Goal: Information Seeking & Learning: Find specific fact

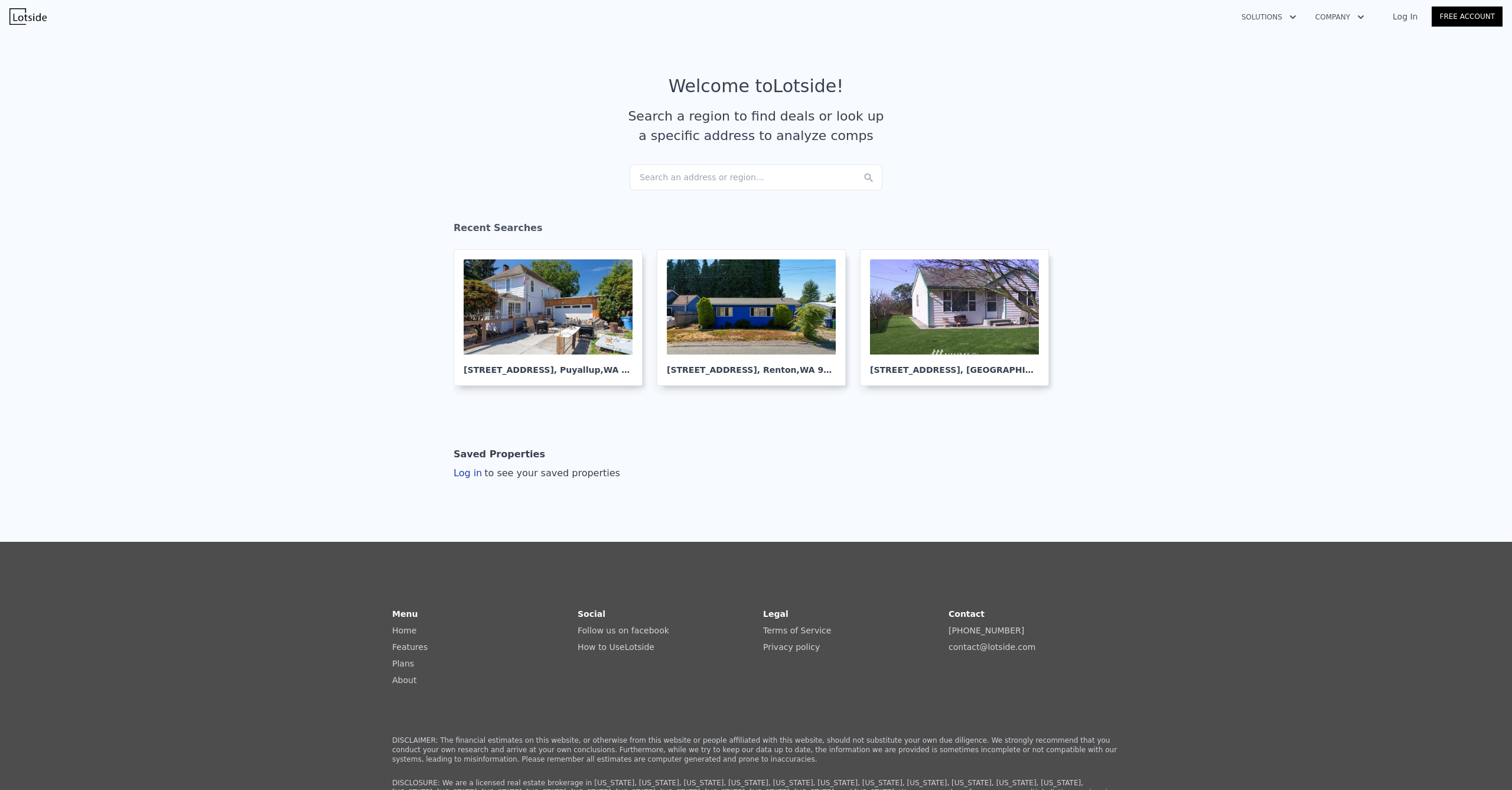
click at [701, 178] on div "Search an address or region..." at bounding box center [756, 177] width 253 height 26
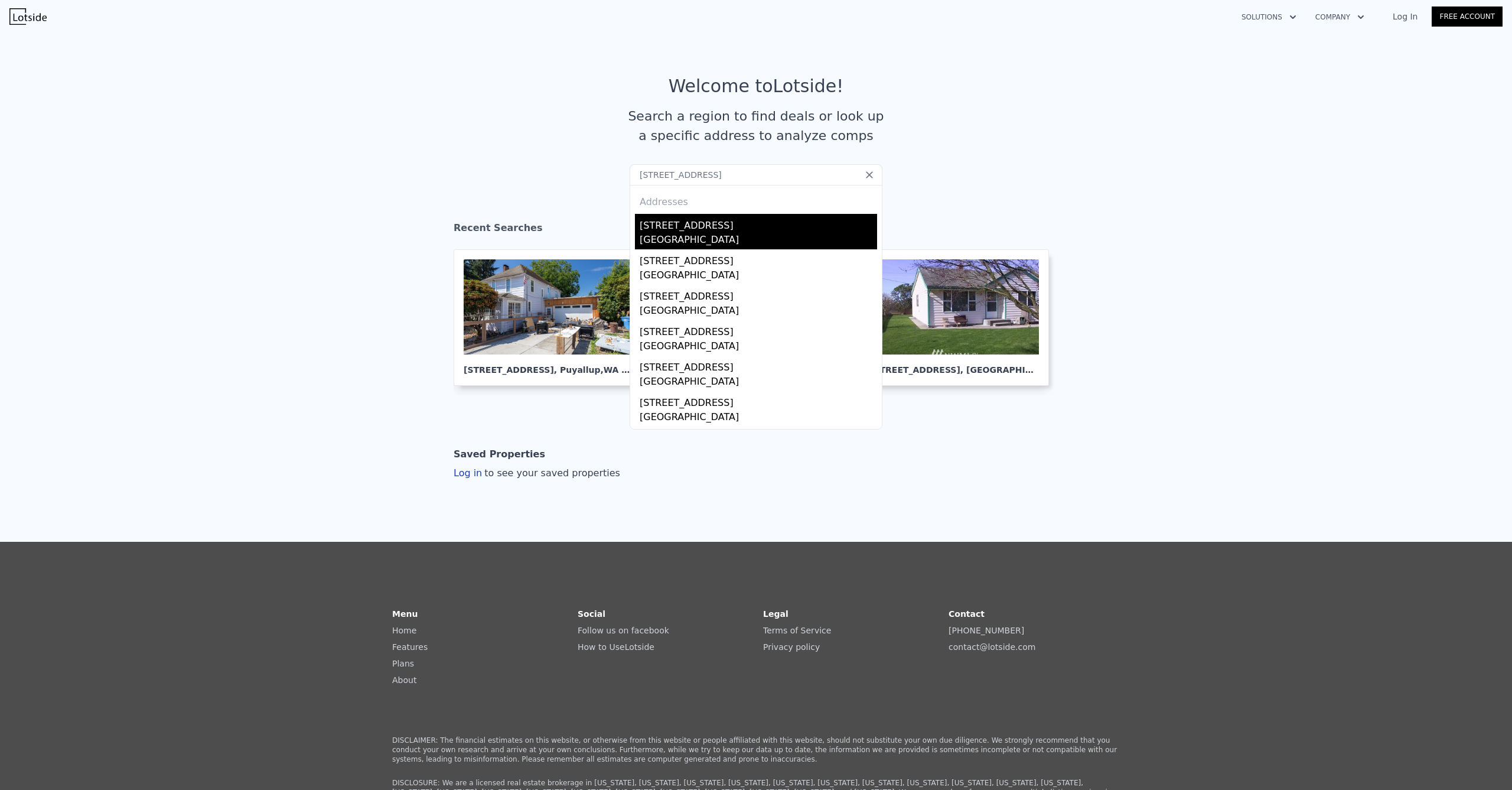
type input "[STREET_ADDRESS]"
click at [710, 224] on div "[STREET_ADDRESS]" at bounding box center [758, 223] width 237 height 19
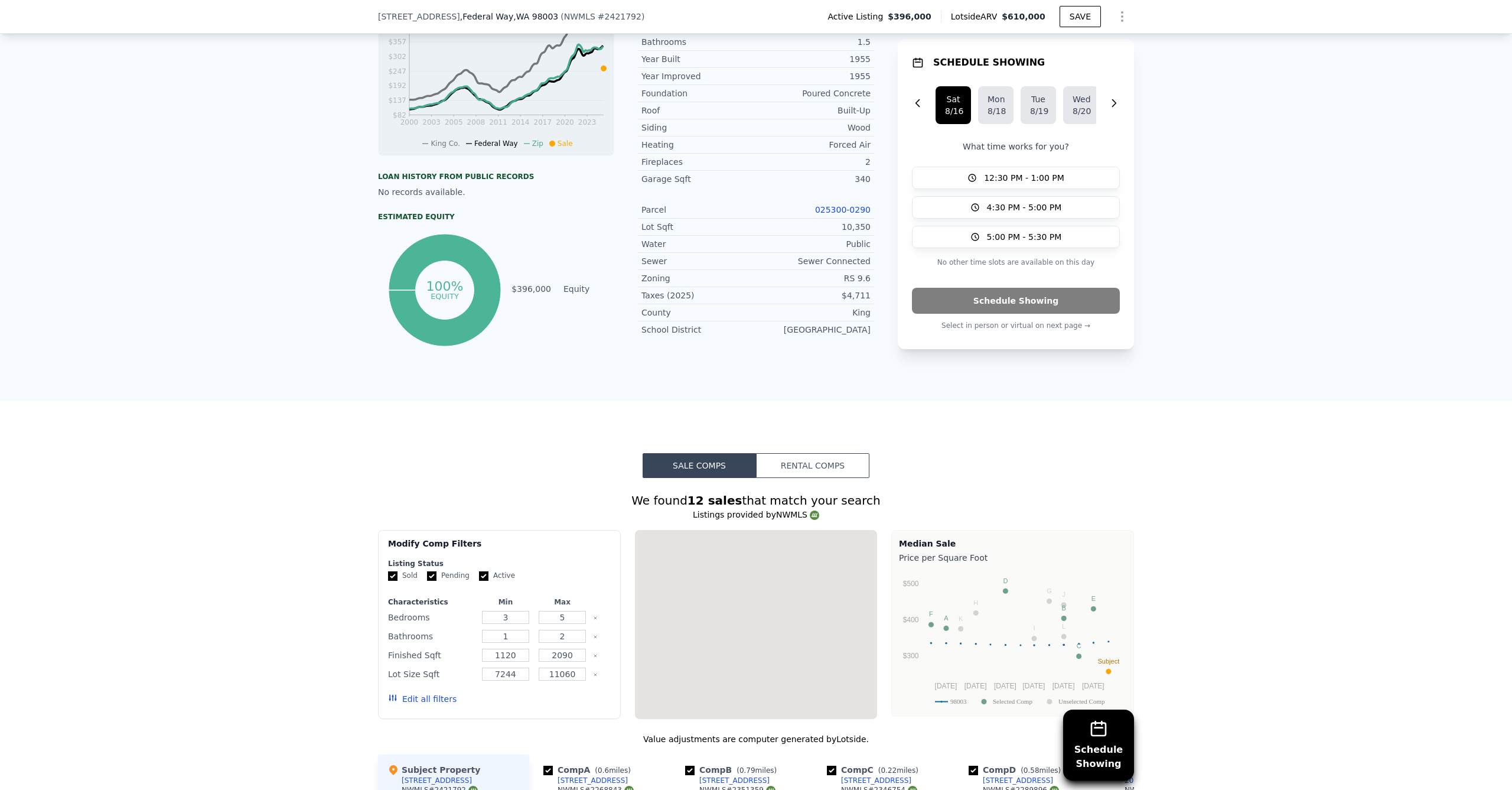
scroll to position [1082, 0]
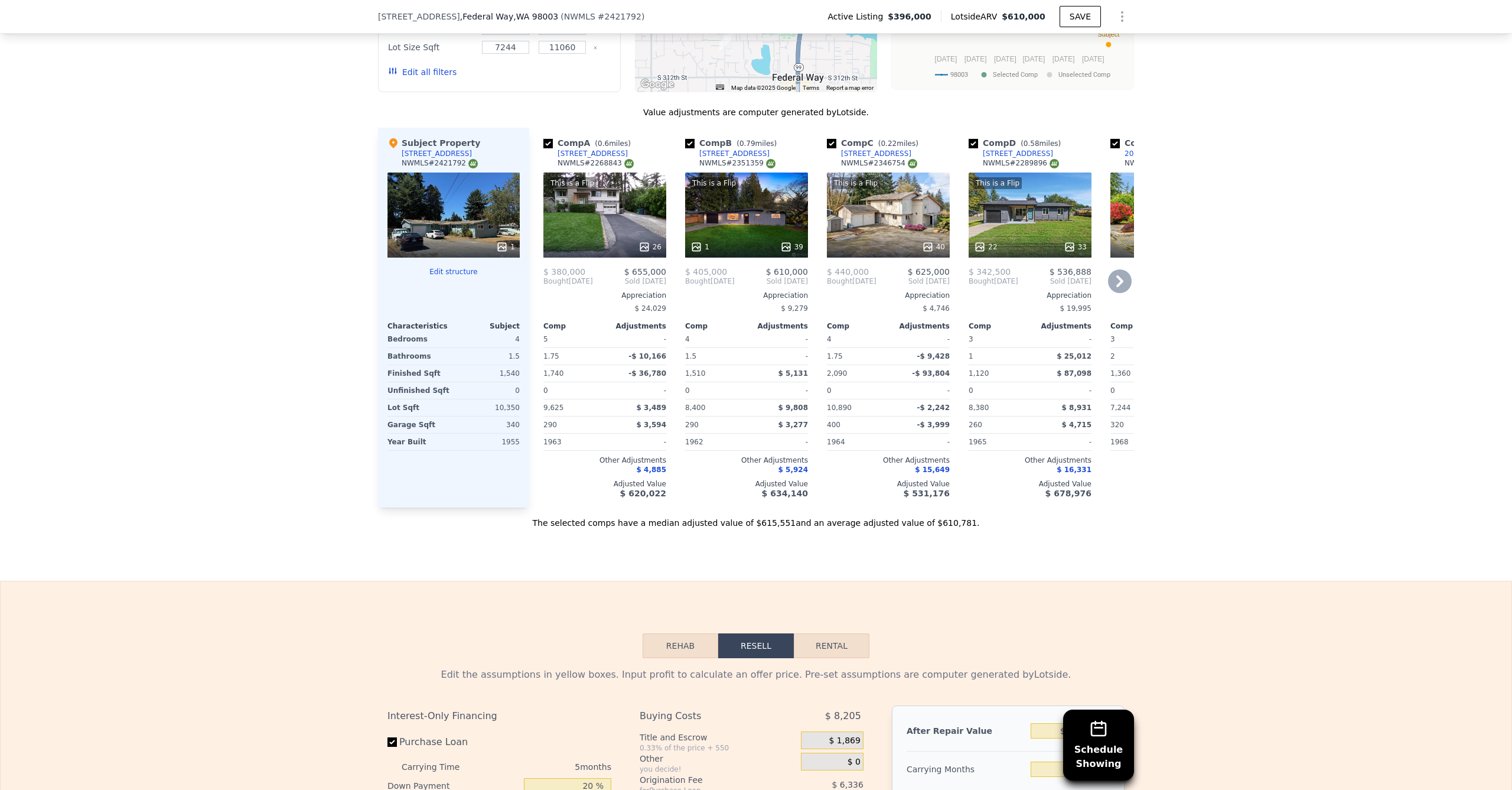
click at [755, 163] on div "Comp B ( 0.79 miles) [STREET_ADDRESS] # 2351359" at bounding box center [746, 154] width 123 height 35
copy div "[STREET_ADDRESS]"
drag, startPoint x: 1043, startPoint y: 158, endPoint x: 1038, endPoint y: 163, distance: 7.1
click at [1038, 163] on div "Comp D ( 0.58 miles) [STREET_ADDRESS] # 2289896" at bounding box center [1030, 154] width 123 height 35
copy div "[STREET_ADDRESS]"
